Goal: Use online tool/utility: Utilize a website feature to perform a specific function

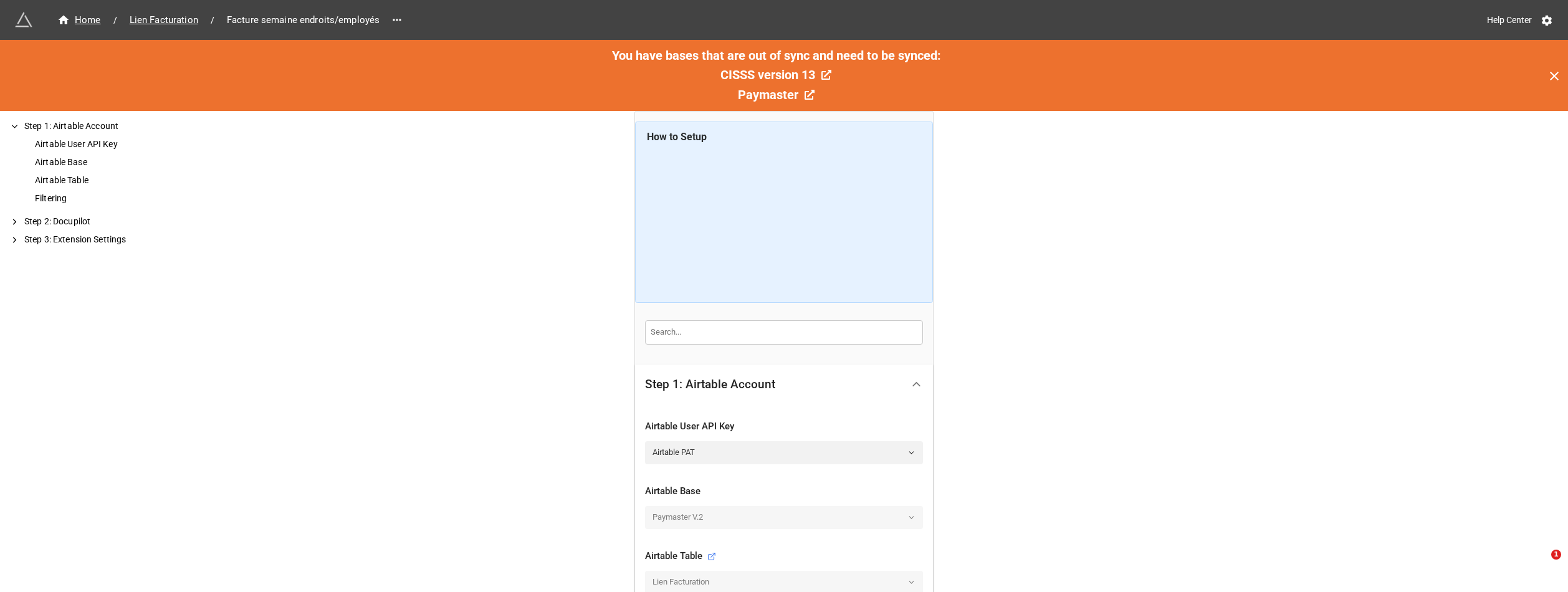
scroll to position [249, 0]
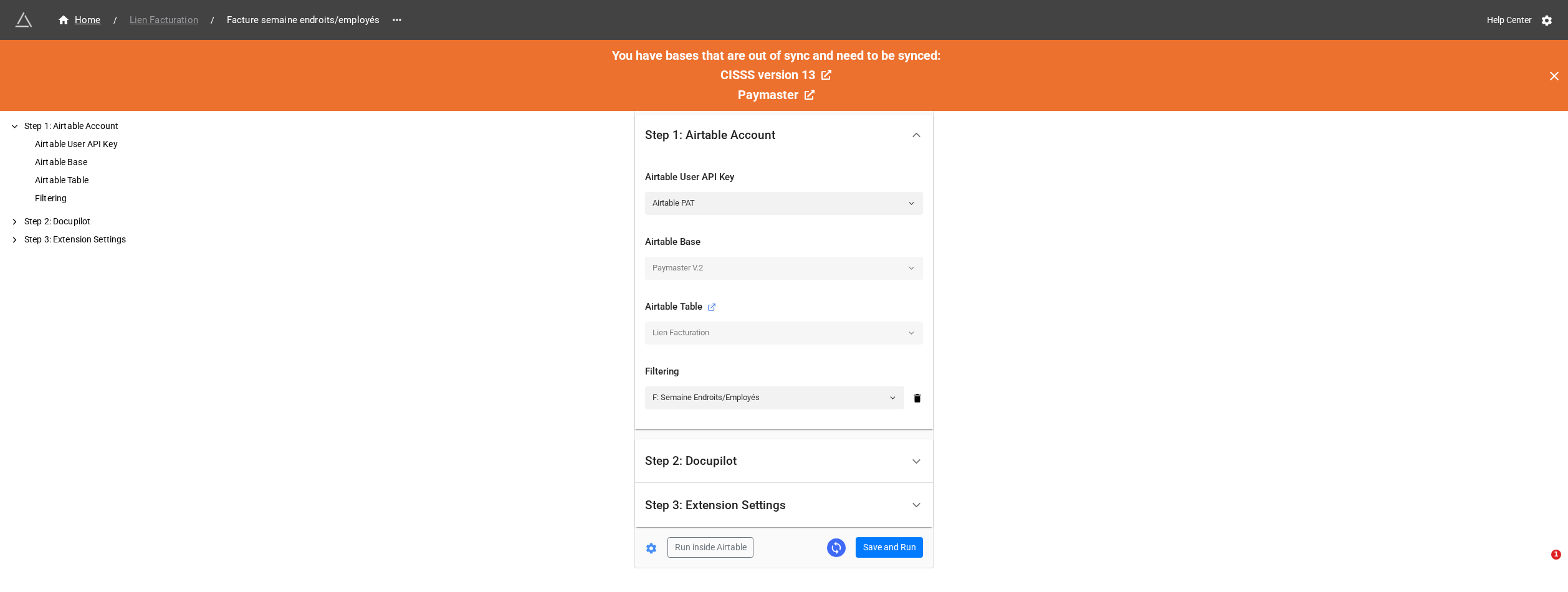
drag, startPoint x: 168, startPoint y: 18, endPoint x: 177, endPoint y: 21, distance: 9.5
click at [168, 18] on span "Lien Facturation" at bounding box center [164, 20] width 83 height 14
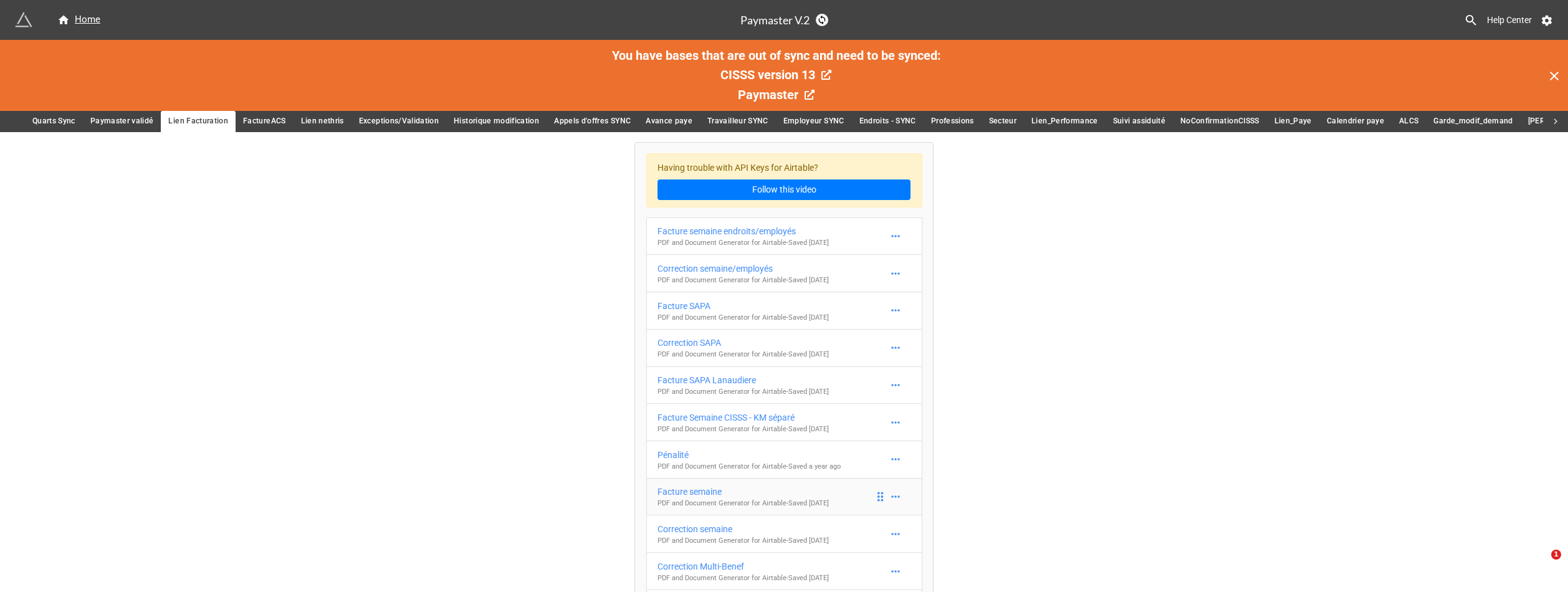
click at [755, 492] on div "Facture semaine" at bounding box center [743, 492] width 171 height 14
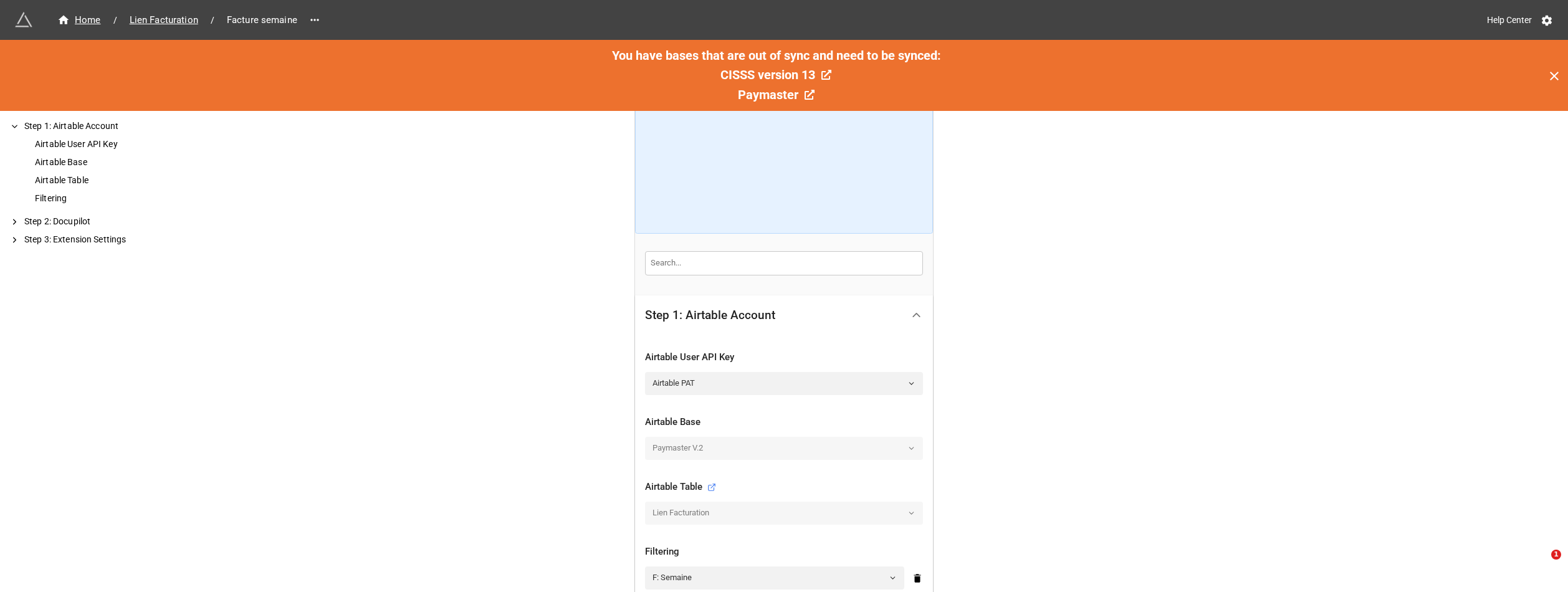
scroll to position [287, 0]
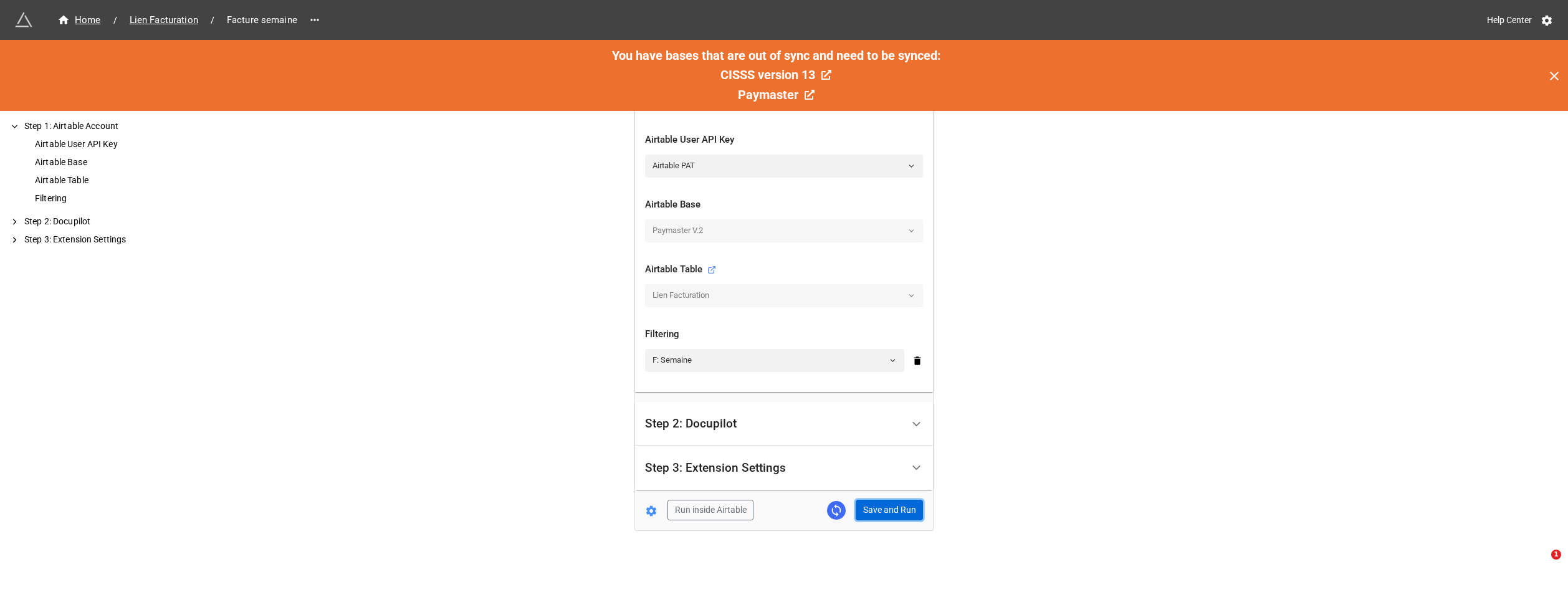
click at [893, 516] on button "Save and Run" at bounding box center [889, 509] width 67 height 21
click at [151, 17] on span "Lien Facturation" at bounding box center [164, 20] width 83 height 14
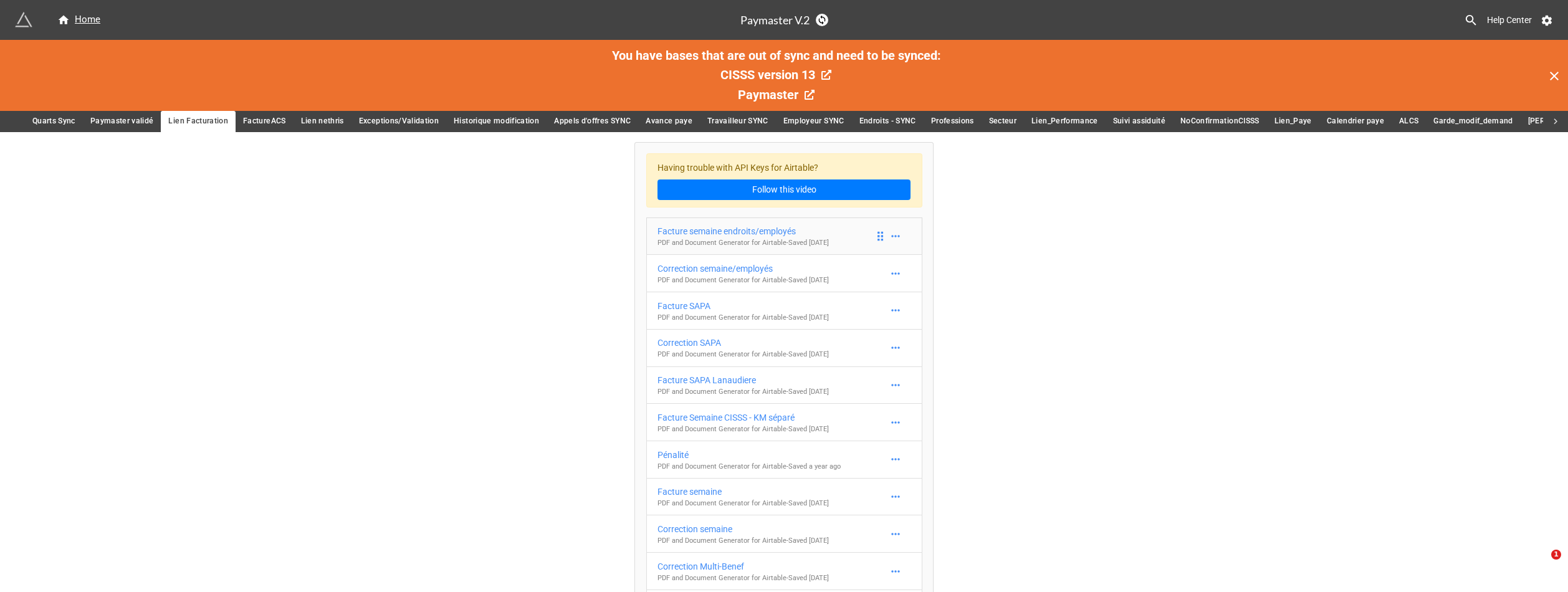
click at [772, 239] on p "PDF and Document Generator for Airtable - Saved [DATE]" at bounding box center [743, 243] width 171 height 10
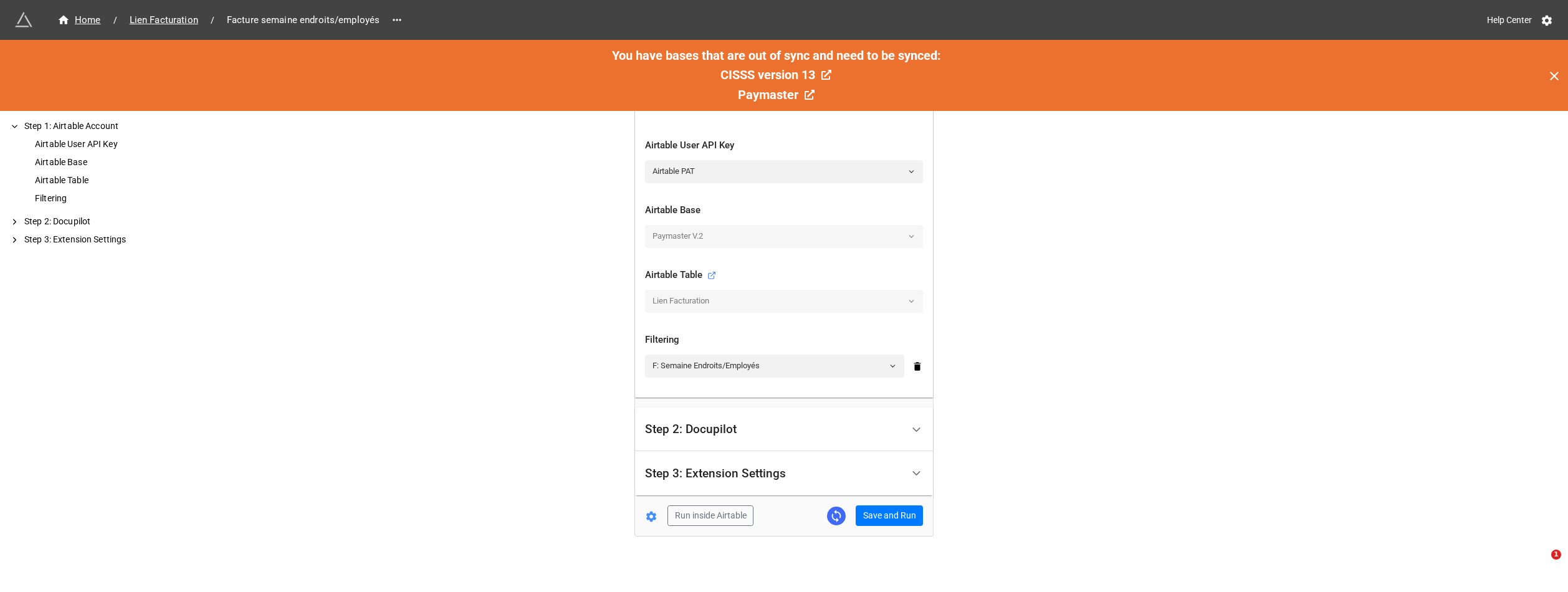
scroll to position [287, 0]
click at [892, 516] on button "Save and Run" at bounding box center [889, 509] width 67 height 21
click at [167, 20] on span "Lien Facturation" at bounding box center [164, 20] width 83 height 14
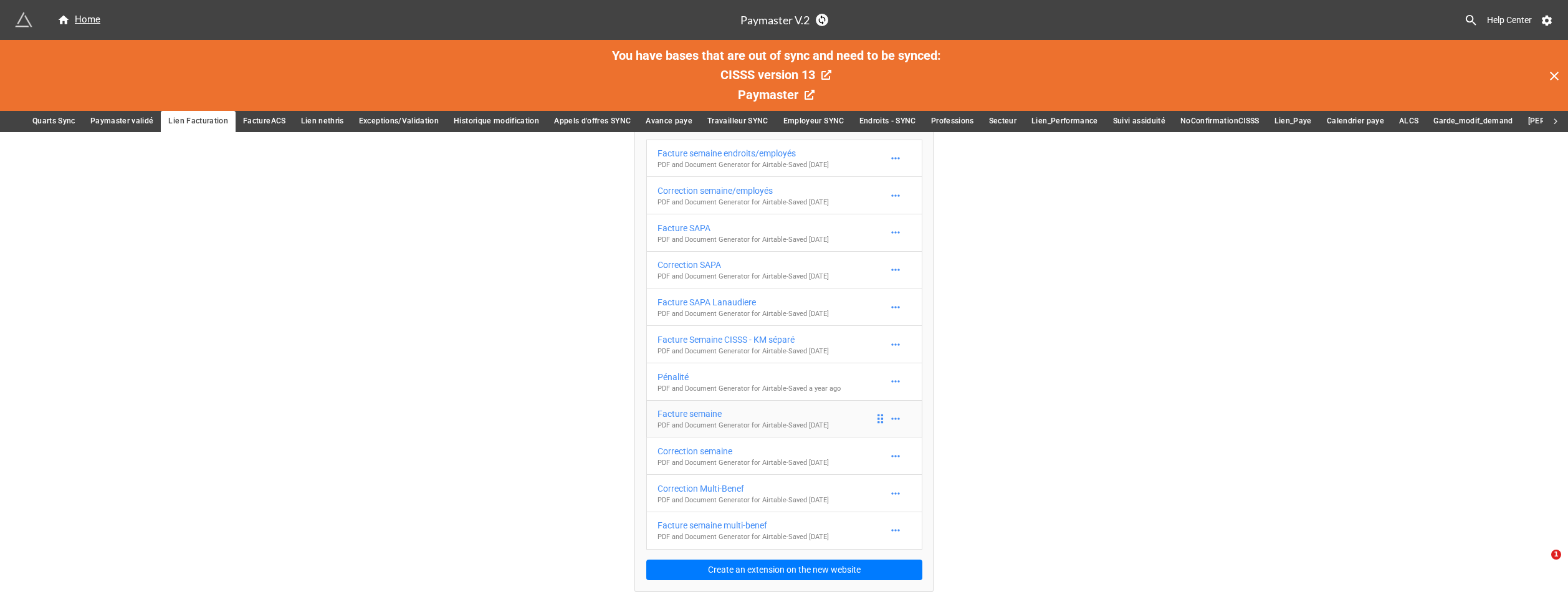
scroll to position [15, 0]
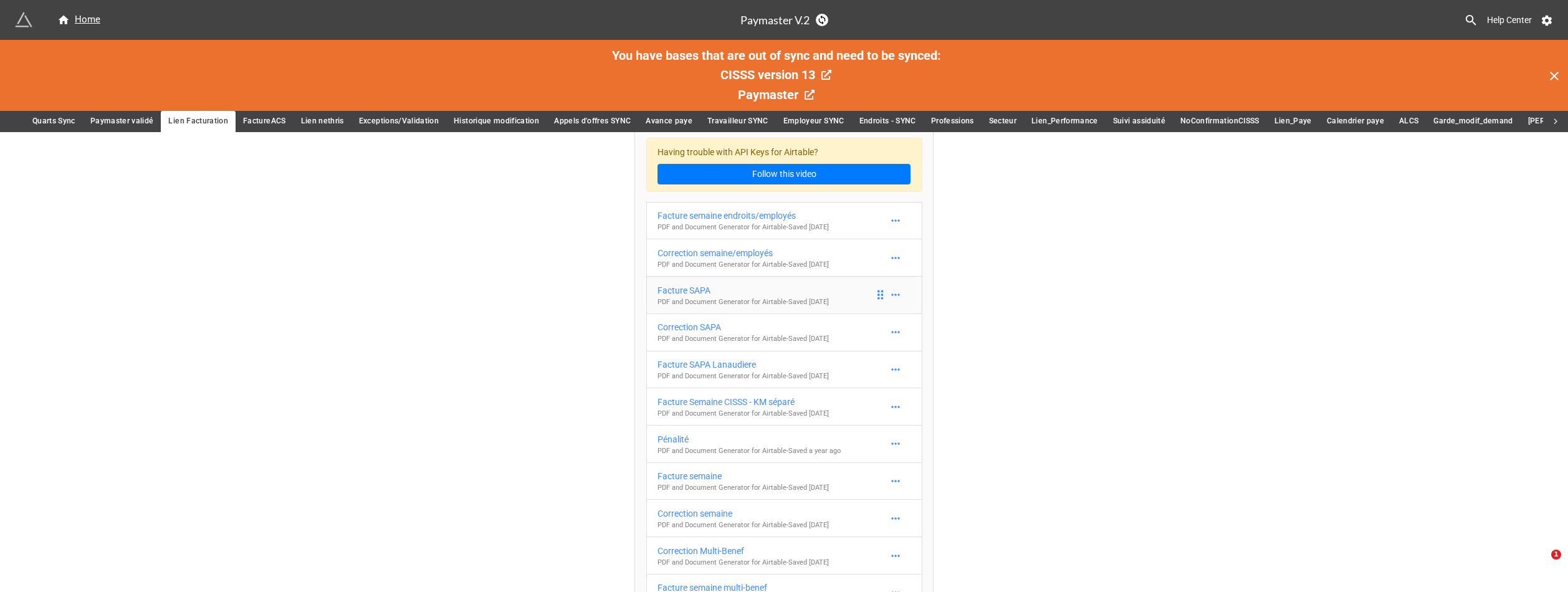
click at [755, 295] on div "Facture SAPA" at bounding box center [743, 290] width 171 height 14
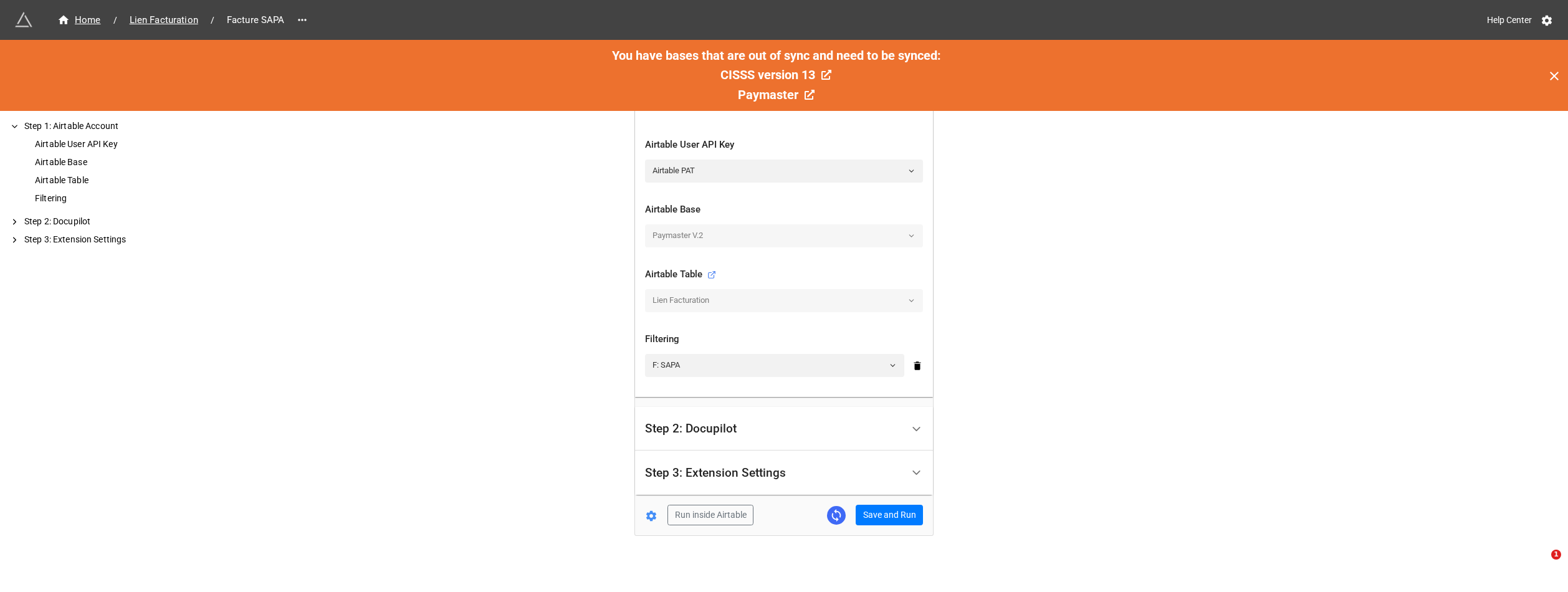
scroll to position [287, 0]
click at [873, 511] on button "Save and Run" at bounding box center [889, 509] width 67 height 21
